Goal: Information Seeking & Learning: Learn about a topic

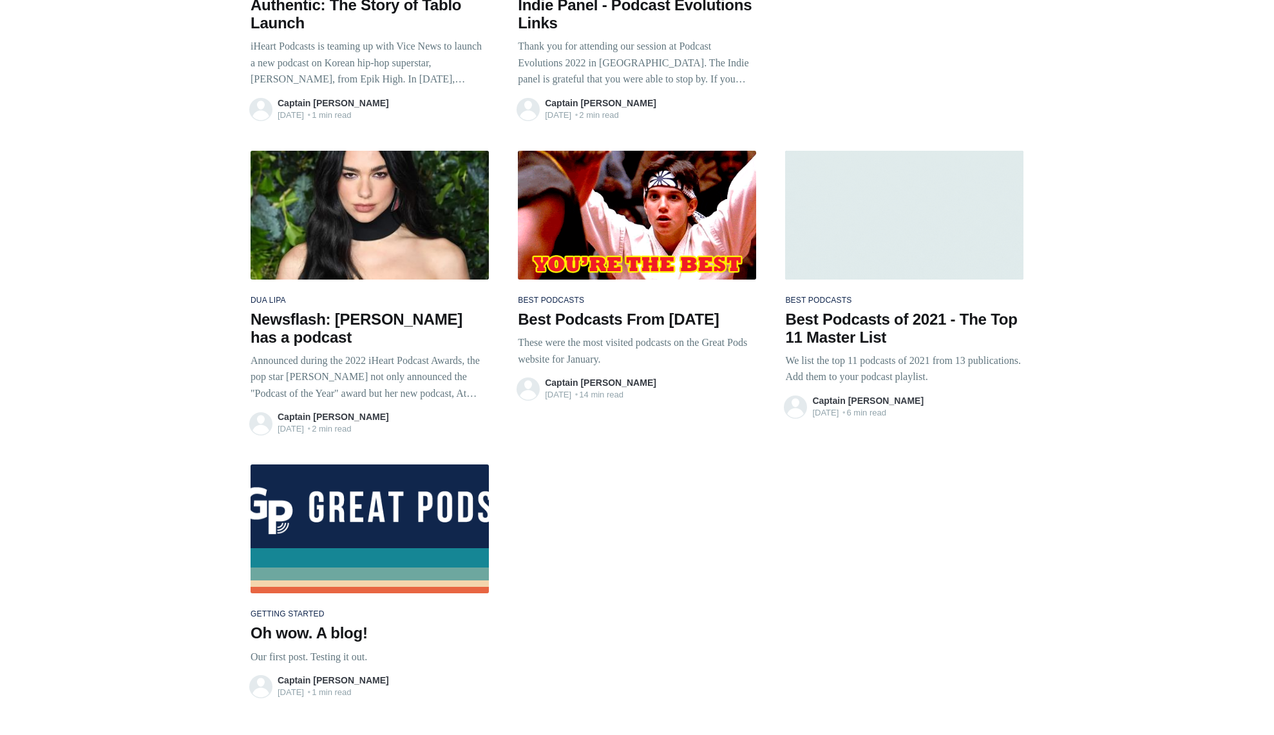
scroll to position [10353, 0]
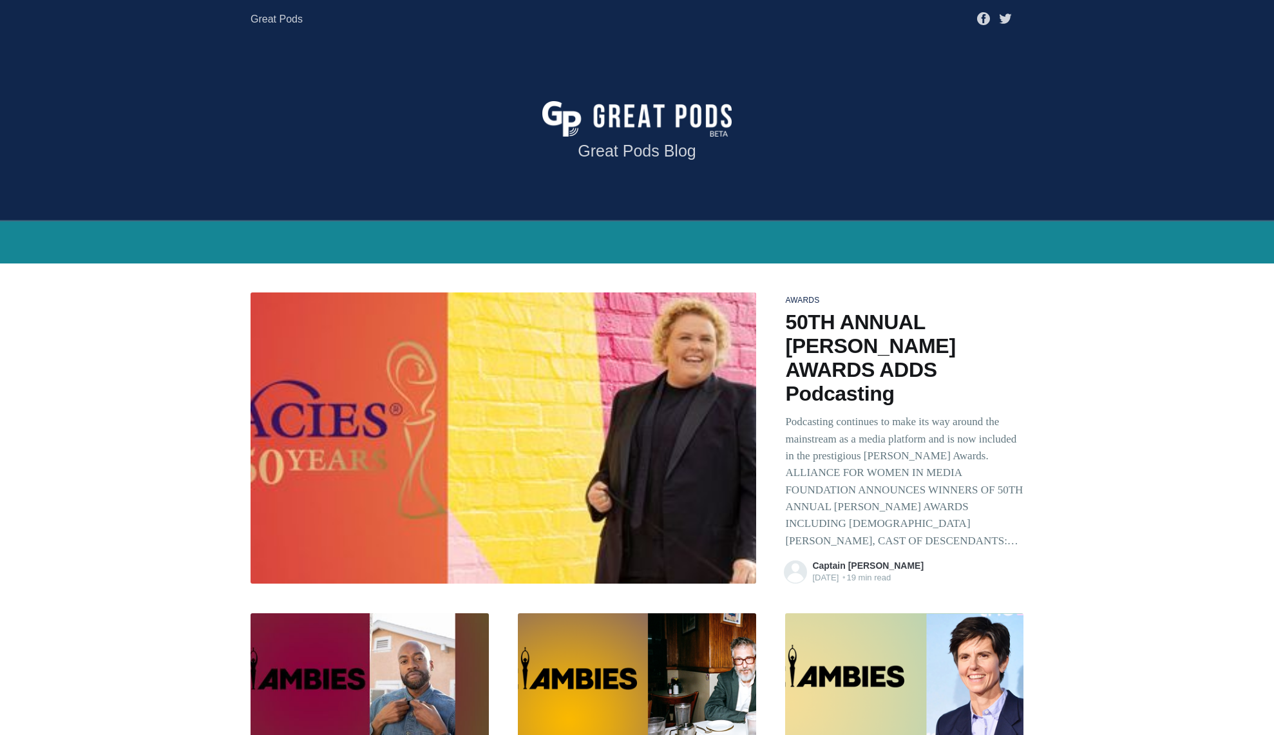
scroll to position [0, 0]
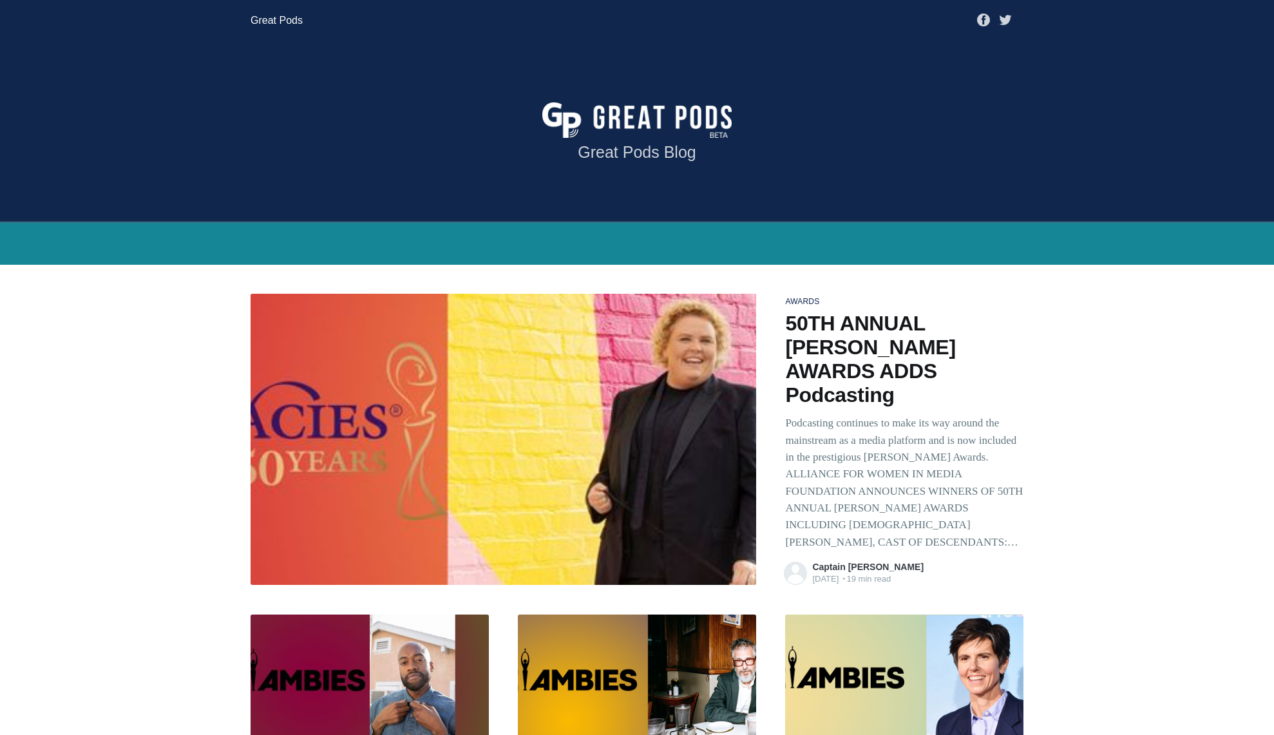
click at [263, 18] on link "Great Pods" at bounding box center [276, 20] width 52 height 23
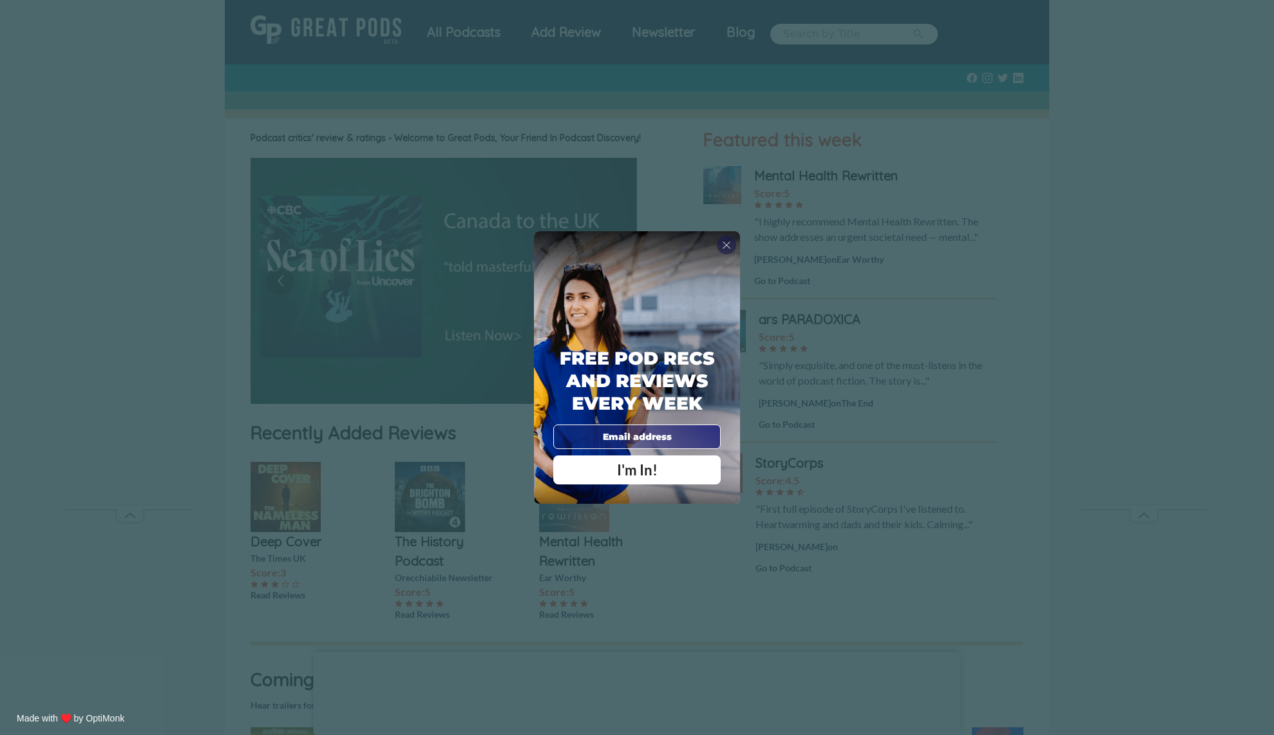
drag, startPoint x: 725, startPoint y: 242, endPoint x: 494, endPoint y: 218, distance: 231.7
click at [725, 242] on span "X" at bounding box center [726, 244] width 9 height 13
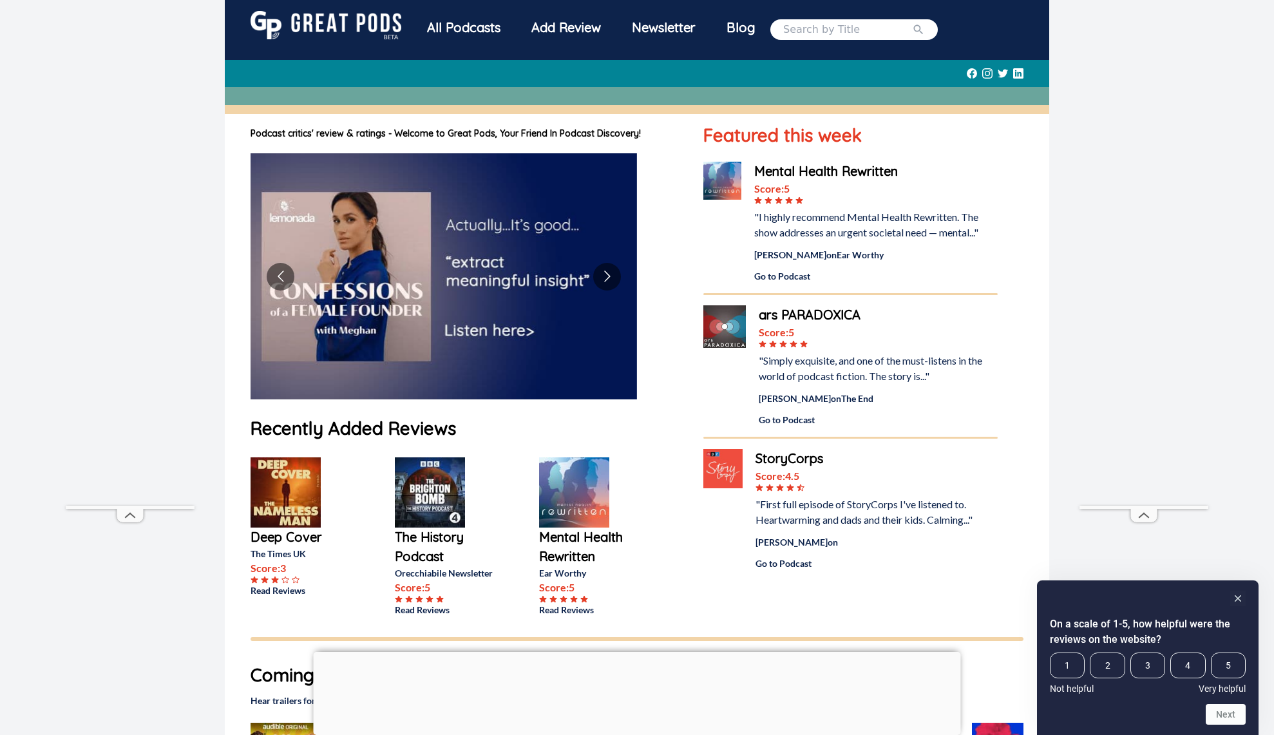
scroll to position [12, 0]
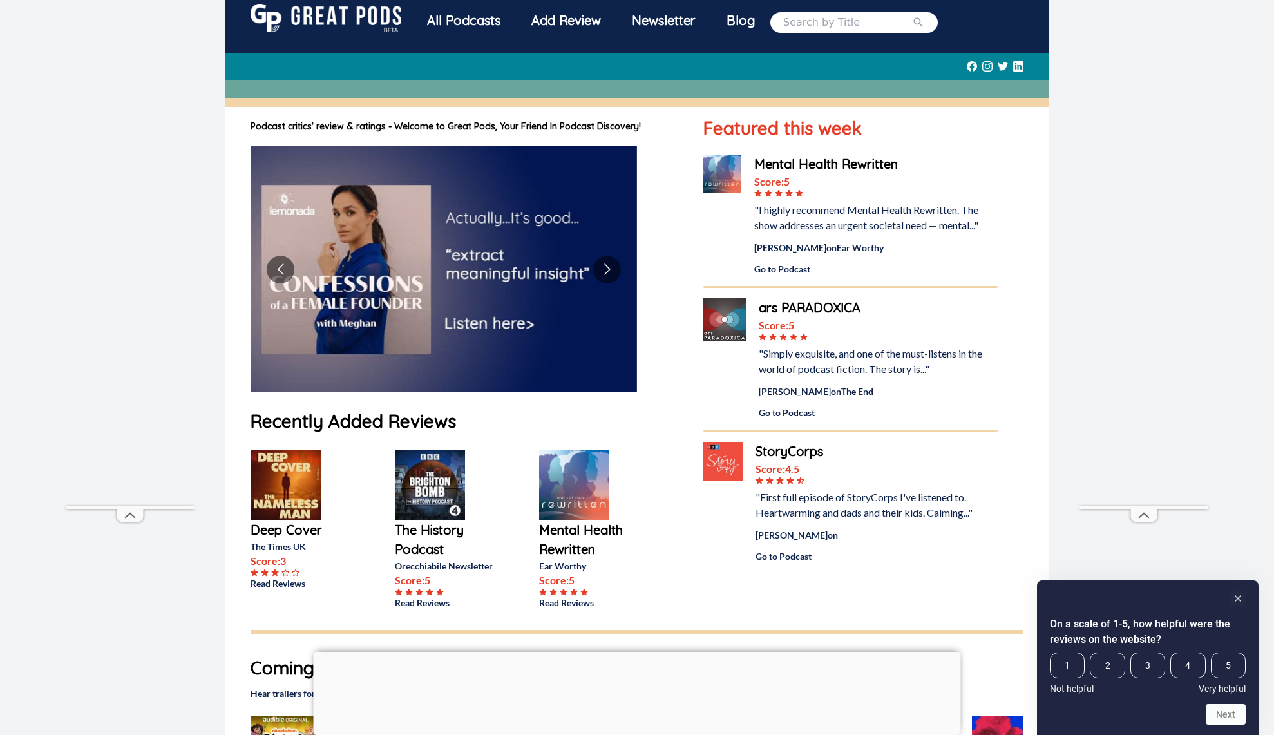
click at [479, 19] on div "All Podcasts" at bounding box center [463, 20] width 104 height 33
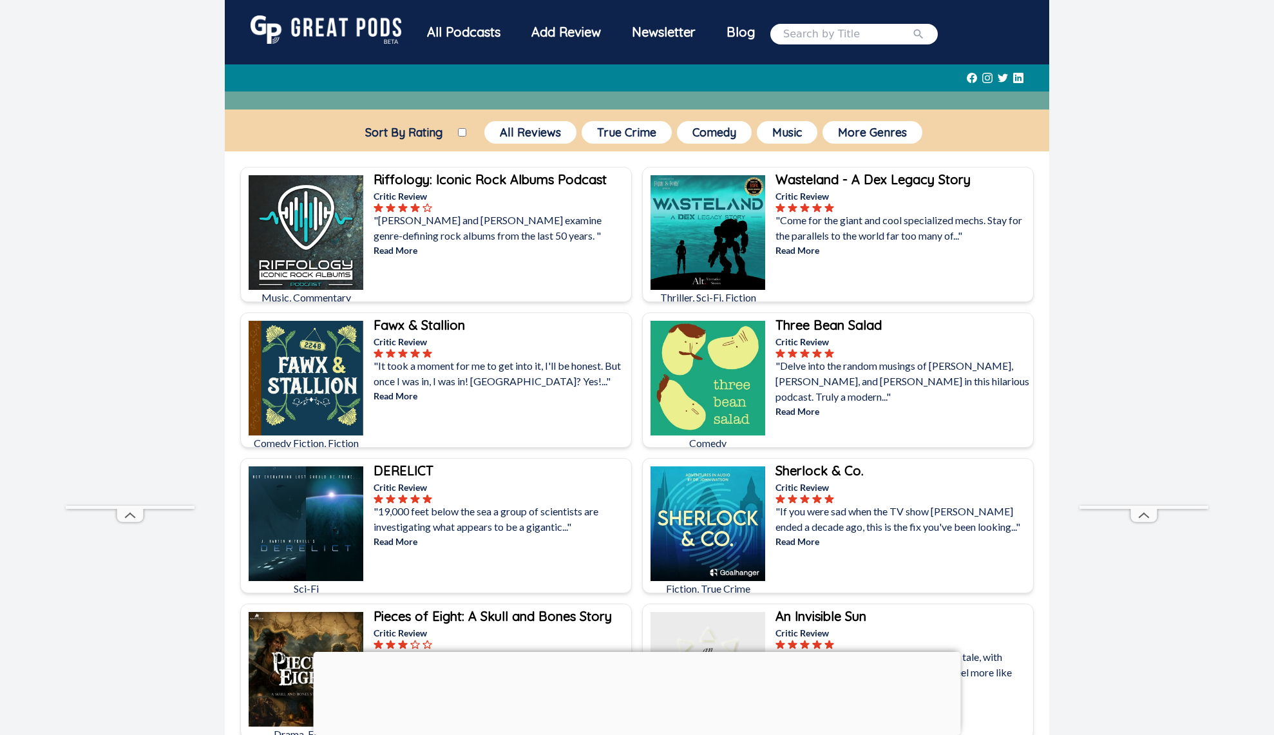
click at [672, 31] on div "Newsletter" at bounding box center [663, 31] width 95 height 33
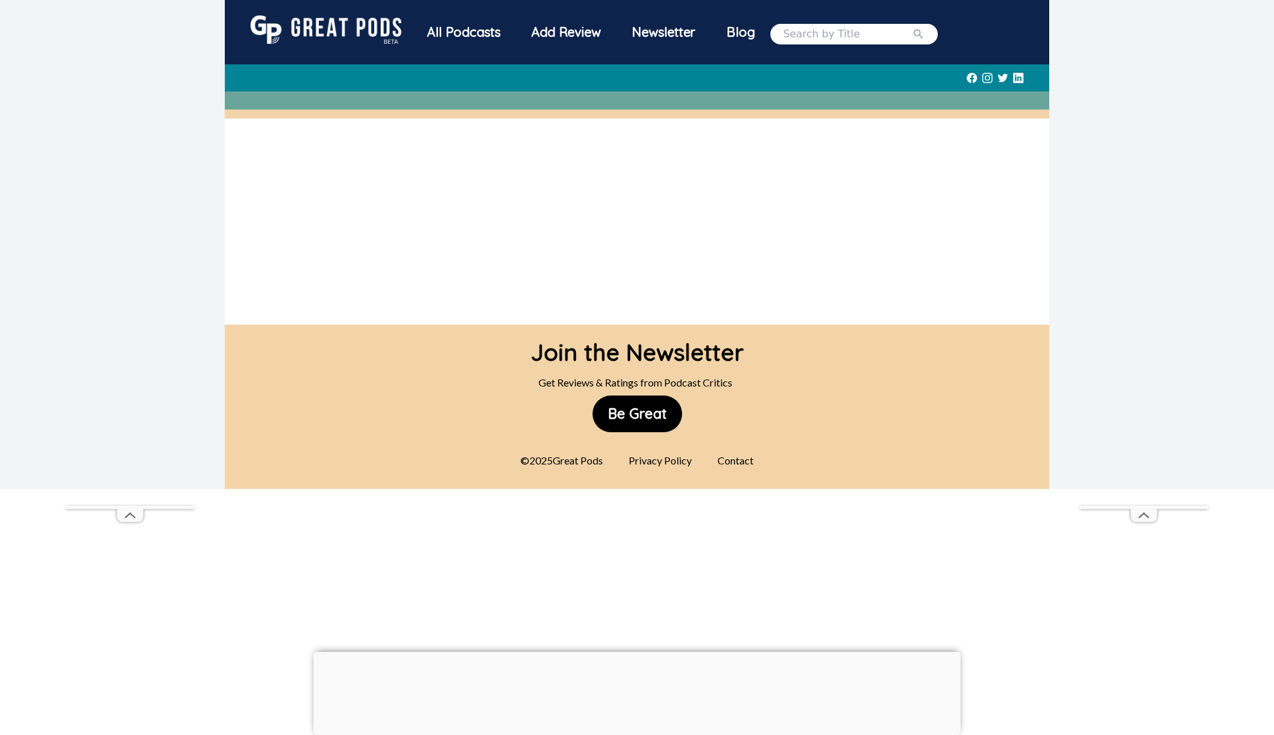
click at [814, 31] on input "search" at bounding box center [847, 33] width 129 height 15
type input "dying on tuesday"
click at [925, 33] on button "submit" at bounding box center [918, 33] width 13 height 15
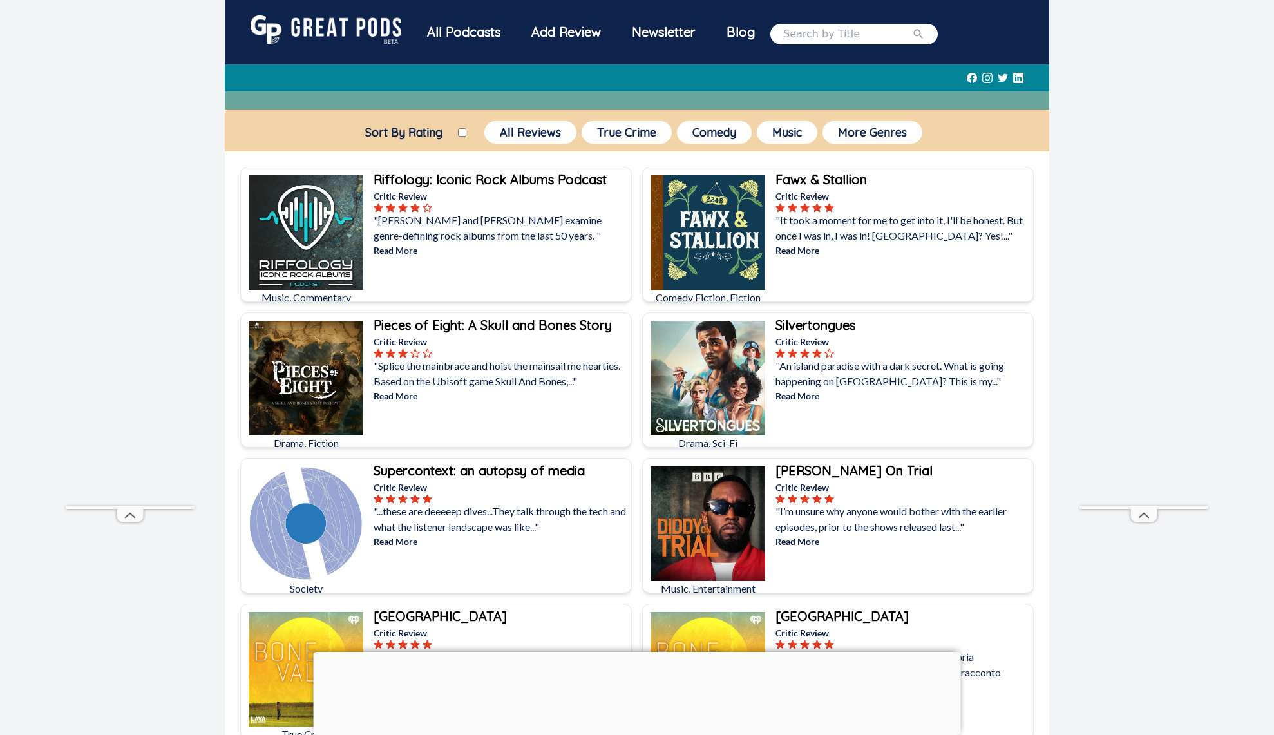
click at [442, 325] on b "Pieces of Eight: A Skull and Bones Story" at bounding box center [492, 325] width 238 height 16
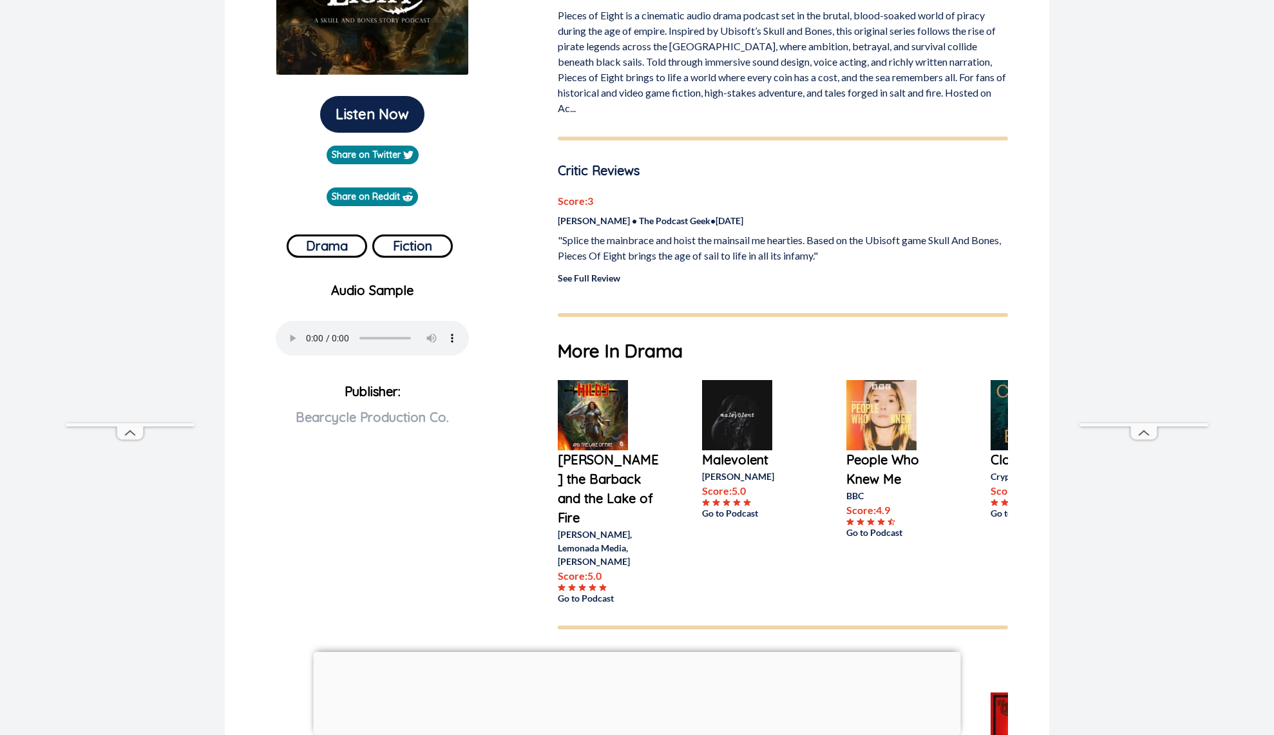
scroll to position [283, 0]
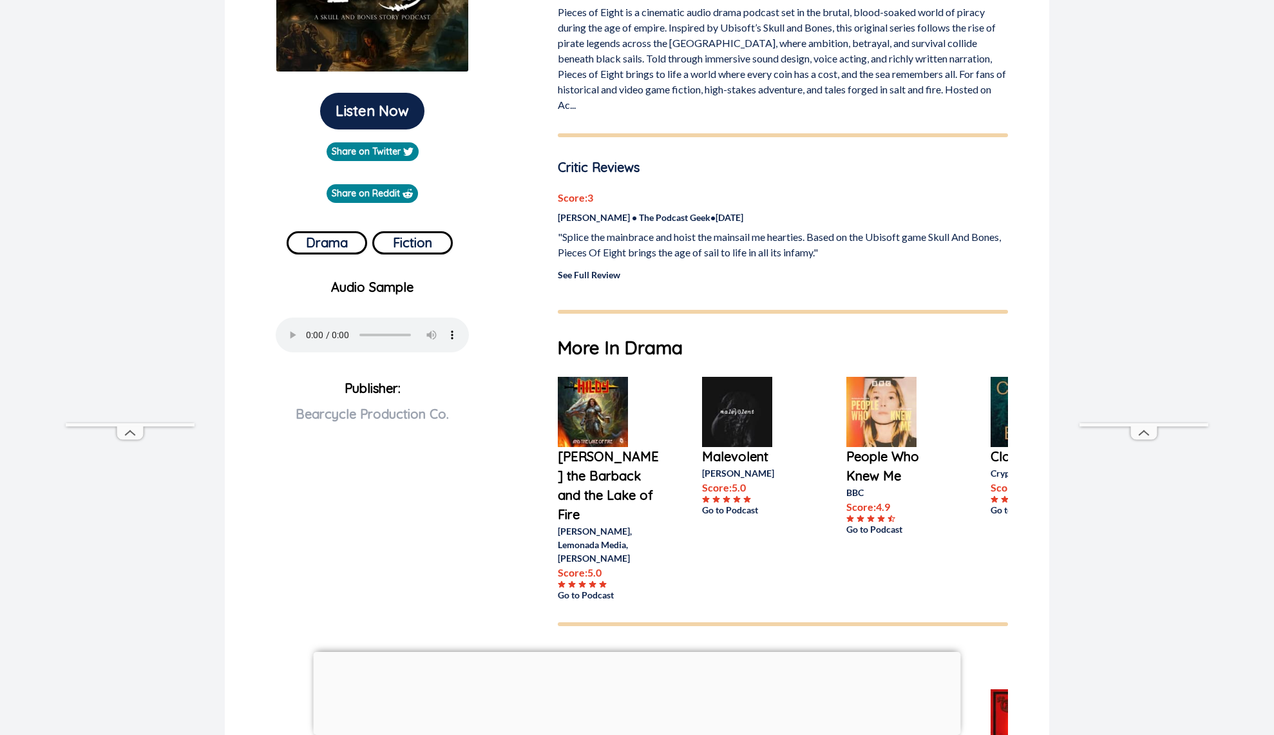
click at [588, 280] on link "See Full Review" at bounding box center [589, 274] width 62 height 11
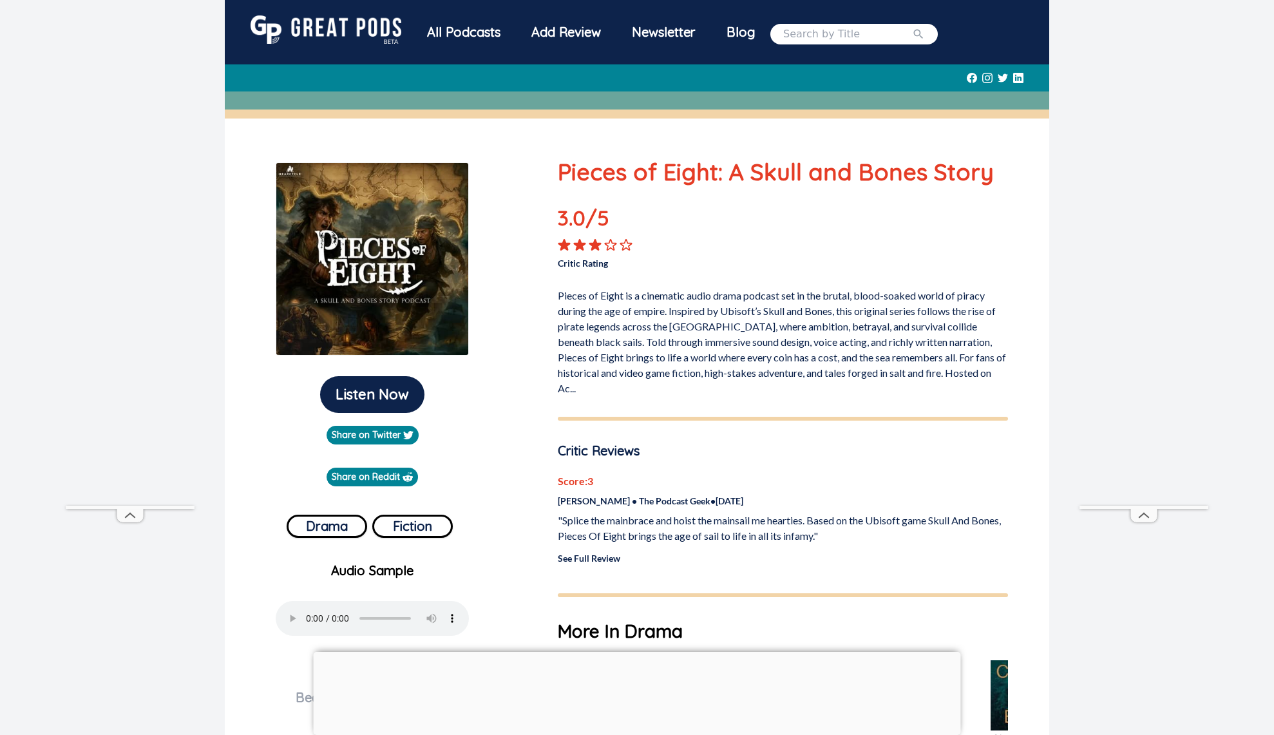
scroll to position [0, 0]
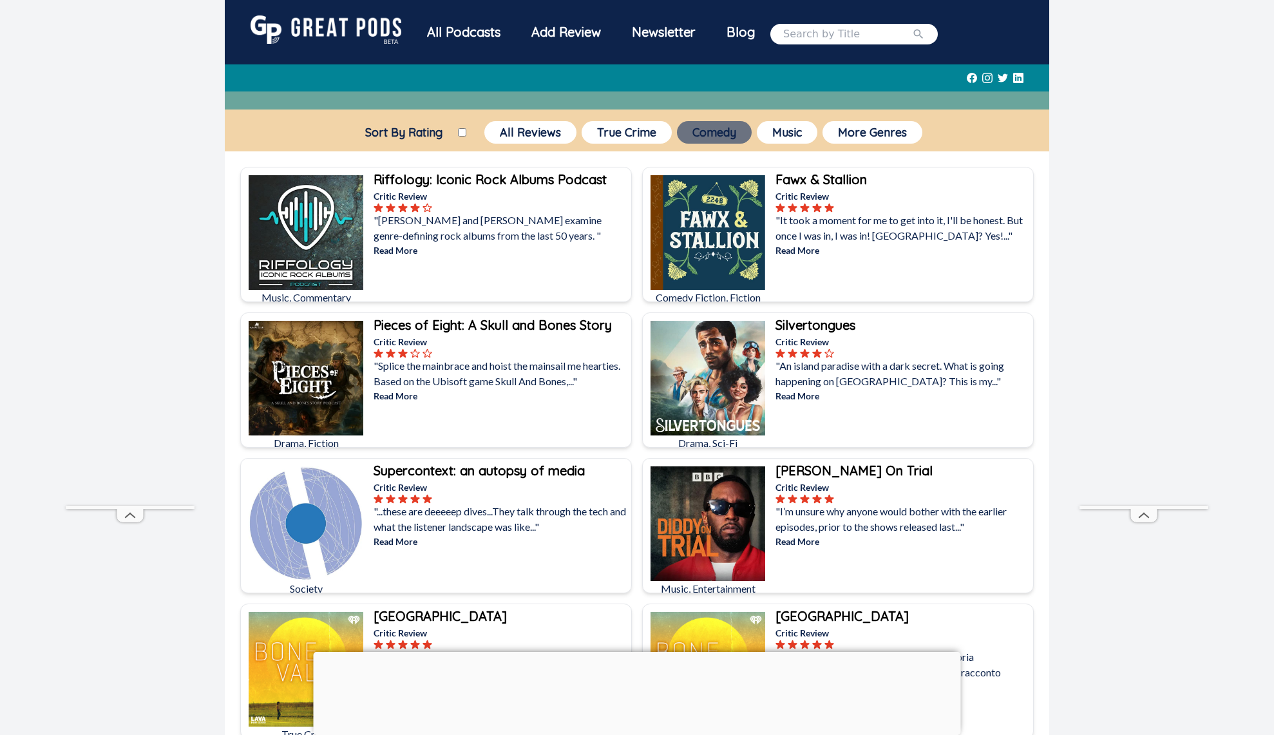
click at [724, 138] on button "Comedy" at bounding box center [714, 132] width 75 height 23
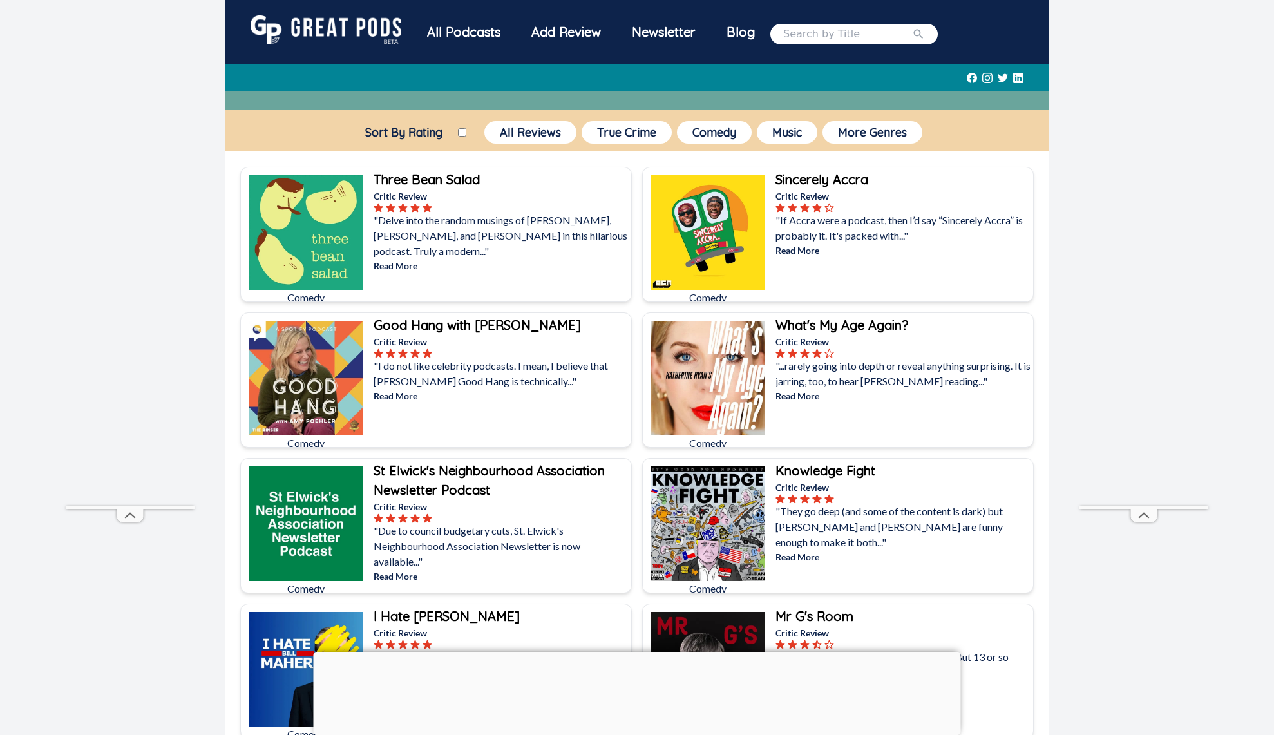
click at [453, 178] on b "Three Bean Salad" at bounding box center [426, 179] width 106 height 16
click at [845, 324] on b "What's My Age Again?" at bounding box center [841, 325] width 133 height 16
